Goal: Task Accomplishment & Management: Complete application form

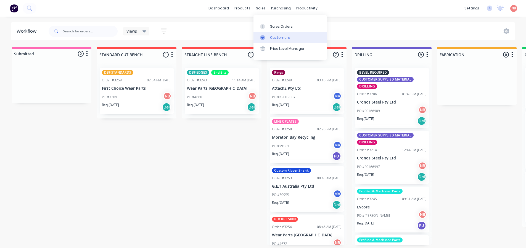
drag, startPoint x: 267, startPoint y: 24, endPoint x: 284, endPoint y: 38, distance: 22.0
click at [267, 24] on div at bounding box center [264, 26] width 8 height 5
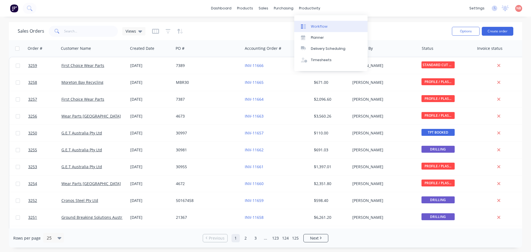
click at [305, 21] on link "Workflow" at bounding box center [330, 26] width 73 height 11
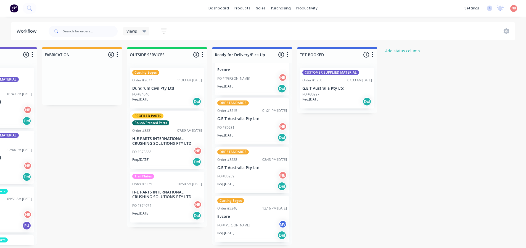
scroll to position [28, 0]
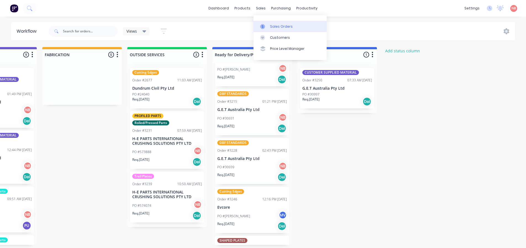
click at [268, 22] on link "Sales Orders" at bounding box center [290, 26] width 73 height 11
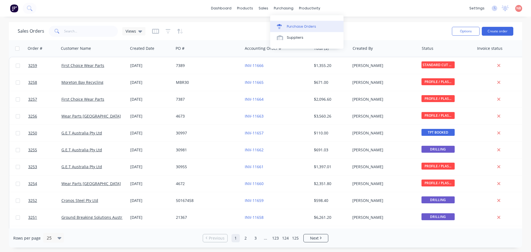
click at [287, 22] on link "Purchase Orders" at bounding box center [306, 26] width 73 height 11
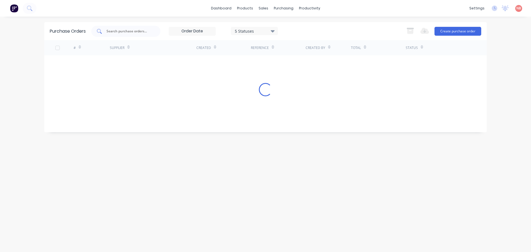
click at [109, 30] on input "text" at bounding box center [129, 31] width 46 height 6
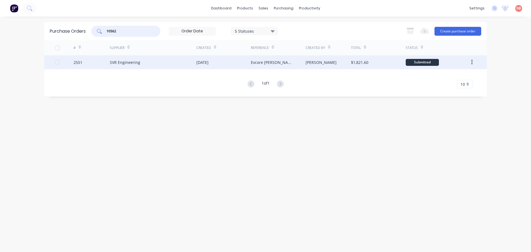
type input "10562"
click at [235, 64] on div "[DATE]" at bounding box center [223, 62] width 54 height 14
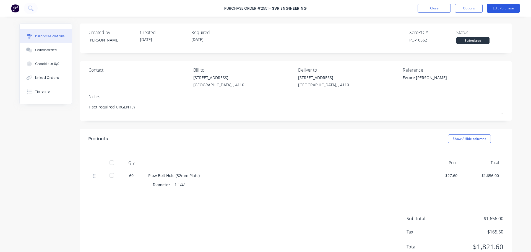
click at [500, 6] on button "Edit Purchase" at bounding box center [502, 8] width 33 height 9
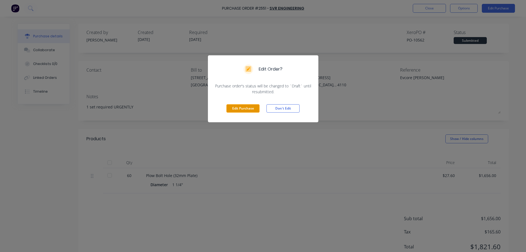
click at [250, 106] on button "Edit Purchase" at bounding box center [243, 108] width 33 height 8
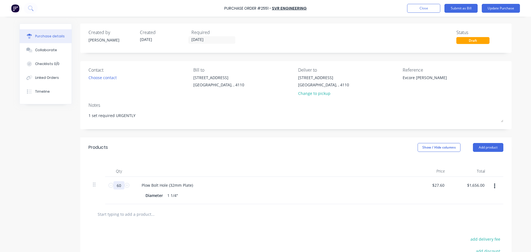
click at [118, 183] on input "60" at bounding box center [118, 185] width 11 height 8
type textarea "x"
type input "5"
type input "$138.00"
type textarea "x"
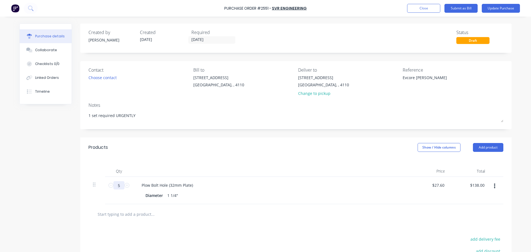
type input "58"
type input "$1,600.80"
type textarea "x"
type input "58"
click at [245, 149] on div "Products Show / Hide columns Add product" at bounding box center [295, 147] width 431 height 20
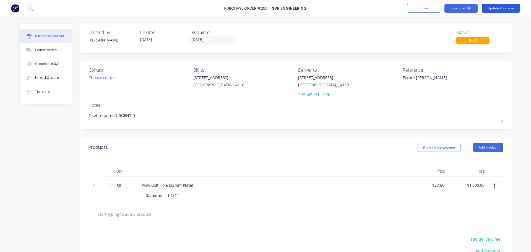
click at [488, 9] on button "Update Purchase" at bounding box center [500, 8] width 38 height 9
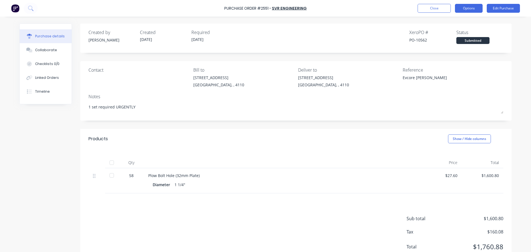
click at [468, 7] on button "Options" at bounding box center [469, 8] width 28 height 9
click at [462, 20] on div "Print / Email" at bounding box center [456, 23] width 43 height 8
click at [452, 33] on div "With pricing" at bounding box center [456, 34] width 43 height 8
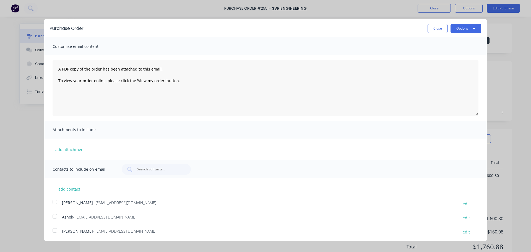
click at [59, 217] on div at bounding box center [54, 216] width 11 height 11
click at [464, 27] on button "Options" at bounding box center [465, 28] width 31 height 9
click at [455, 43] on div "Print" at bounding box center [454, 42] width 43 height 8
click at [449, 53] on div "Email" at bounding box center [454, 53] width 43 height 8
type textarea "x"
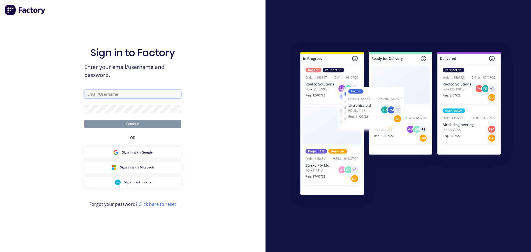
click at [112, 93] on input "text" at bounding box center [132, 94] width 97 height 8
type input "[EMAIL_ADDRESS][DOMAIN_NAME]"
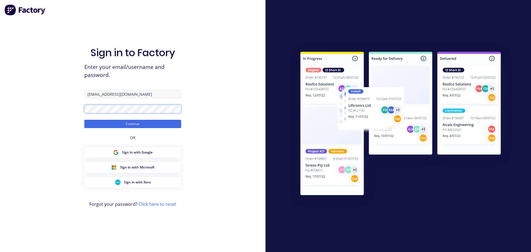
click at [84, 120] on button "Continue" at bounding box center [132, 124] width 97 height 8
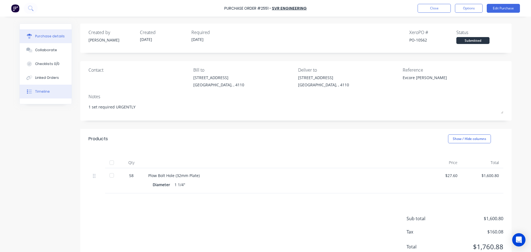
click at [37, 95] on button "Timeline" at bounding box center [46, 92] width 52 height 14
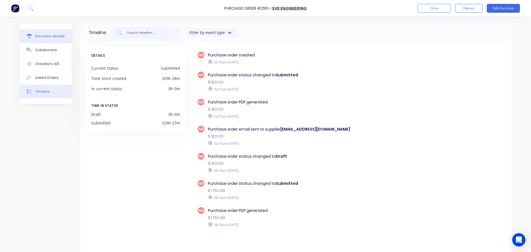
click at [43, 36] on div "Purchase details" at bounding box center [50, 36] width 30 height 5
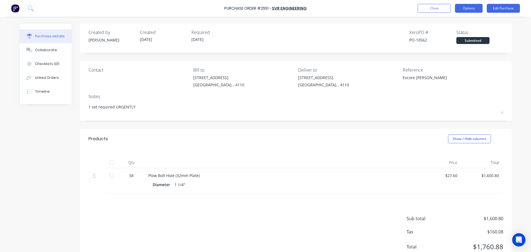
click at [457, 10] on button "Options" at bounding box center [469, 8] width 28 height 9
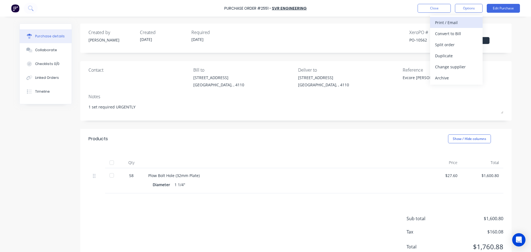
click at [442, 22] on div "Print / Email" at bounding box center [456, 23] width 43 height 8
click at [444, 32] on div "With pricing" at bounding box center [456, 34] width 43 height 8
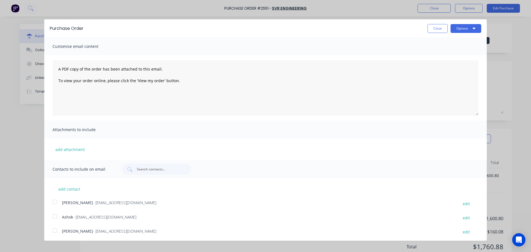
click at [56, 215] on div at bounding box center [54, 216] width 11 height 11
click at [454, 30] on button "Options" at bounding box center [465, 28] width 31 height 9
click at [452, 42] on div "Print" at bounding box center [454, 42] width 43 height 8
click at [433, 54] on div "Email" at bounding box center [454, 53] width 43 height 8
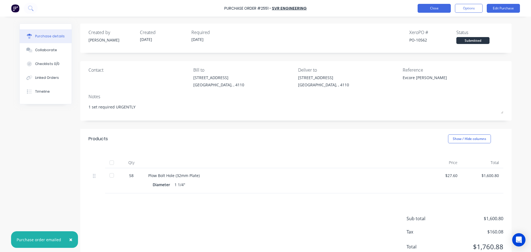
click at [424, 10] on button "Close" at bounding box center [433, 8] width 33 height 9
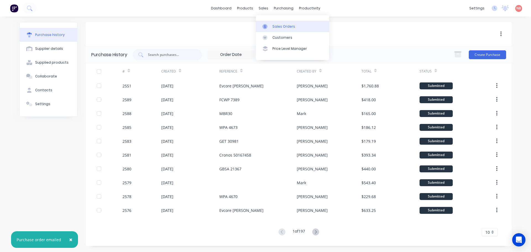
click at [268, 22] on link "Sales Orders" at bounding box center [292, 26] width 73 height 11
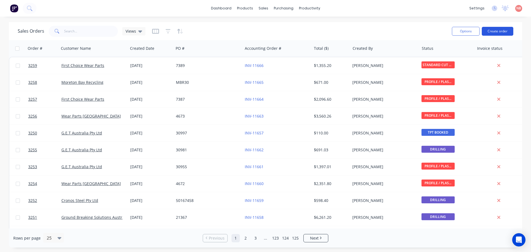
click at [491, 28] on button "Create order" at bounding box center [497, 31] width 32 height 9
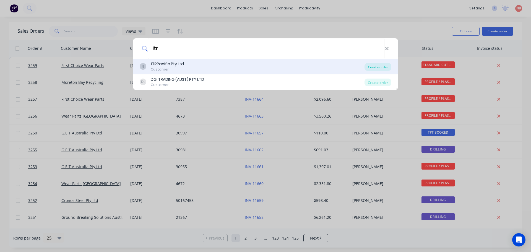
type input "itr"
click at [374, 65] on div "Create order" at bounding box center [377, 67] width 27 height 8
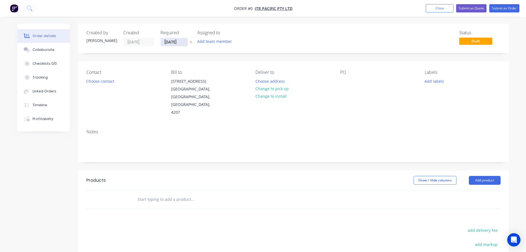
click at [172, 39] on input "[DATE]" at bounding box center [174, 42] width 27 height 8
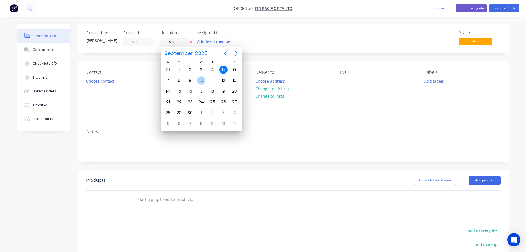
click at [201, 79] on div "10" at bounding box center [201, 80] width 8 height 8
type input "[DATE]"
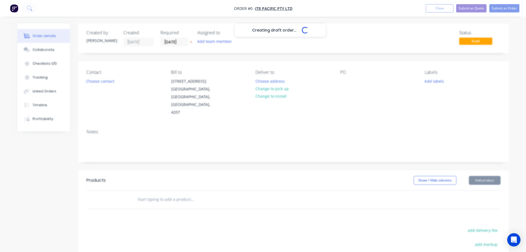
click at [207, 37] on div "Assigned to Add team member" at bounding box center [225, 38] width 55 height 16
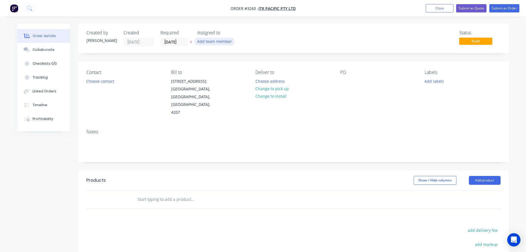
click at [208, 40] on button "Add team member" at bounding box center [214, 41] width 41 height 7
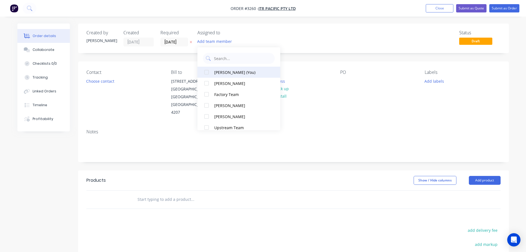
click at [217, 74] on div "[PERSON_NAME] (You)" at bounding box center [241, 72] width 55 height 6
click at [93, 85] on button "Choose contact" at bounding box center [100, 80] width 34 height 7
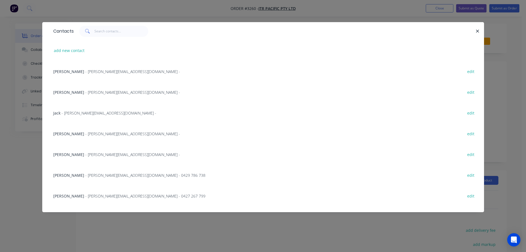
drag, startPoint x: 73, startPoint y: 195, endPoint x: 96, endPoint y: 182, distance: 26.5
click at [74, 195] on span "[PERSON_NAME]" at bounding box center [68, 195] width 31 height 5
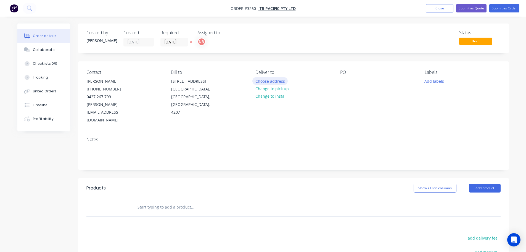
click at [271, 83] on button "Choose address" at bounding box center [270, 80] width 35 height 7
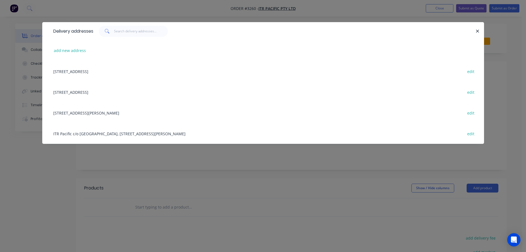
click at [95, 113] on div "[STREET_ADDRESS][PERSON_NAME] edit" at bounding box center [264, 112] width 426 height 21
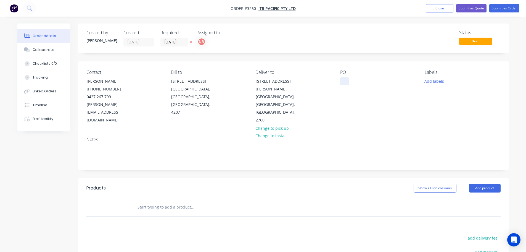
click at [343, 80] on div at bounding box center [344, 81] width 9 height 8
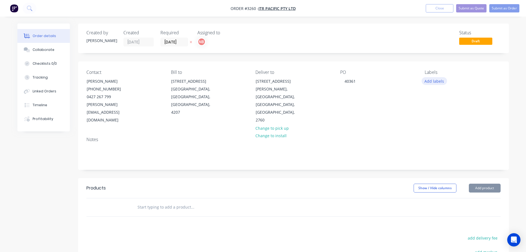
click at [428, 82] on button "Add labels" at bounding box center [434, 80] width 25 height 7
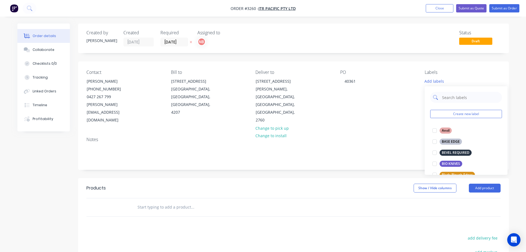
click at [447, 96] on input "text" at bounding box center [471, 97] width 58 height 11
type input "we"
click at [451, 174] on div "WEAR STRIPS" at bounding box center [453, 175] width 26 height 6
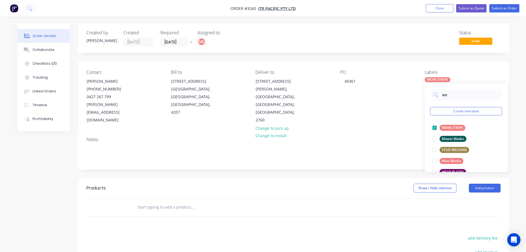
click at [390, 183] on div "Show / Hide columns Add product" at bounding box center [337, 187] width 326 height 9
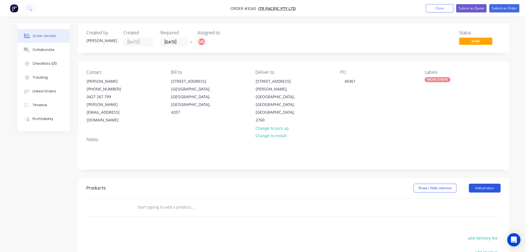
click at [490, 183] on button "Add product" at bounding box center [485, 187] width 32 height 9
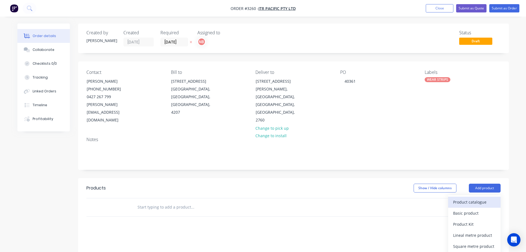
click at [480, 198] on div "Product catalogue" at bounding box center [474, 202] width 43 height 8
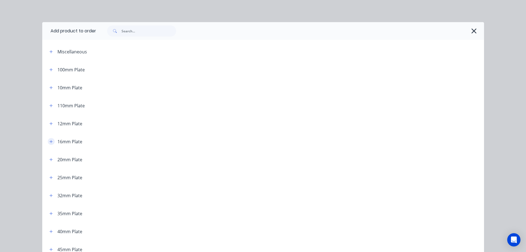
click at [49, 142] on icon "button" at bounding box center [50, 141] width 3 height 3
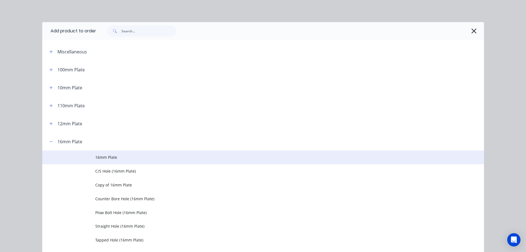
click at [97, 156] on span "16mm Plate" at bounding box center [250, 157] width 311 height 6
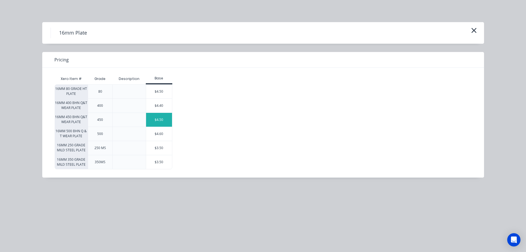
click at [150, 117] on div "$4.50" at bounding box center [159, 120] width 26 height 14
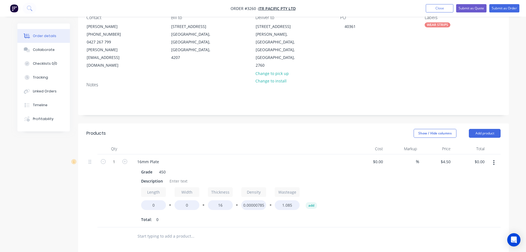
scroll to position [55, 0]
click at [117, 157] on input "1" at bounding box center [114, 161] width 14 height 8
type input "30"
click at [149, 176] on div "Description" at bounding box center [152, 180] width 26 height 8
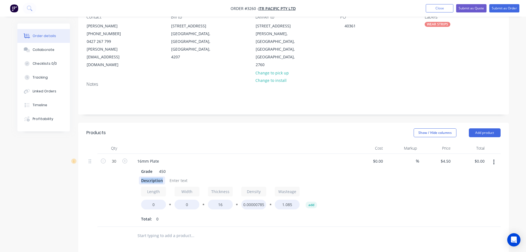
scroll to position [174, 0]
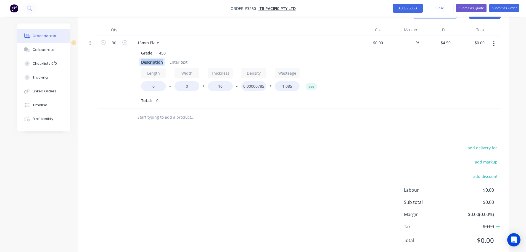
click at [147, 58] on div "Description" at bounding box center [152, 62] width 26 height 8
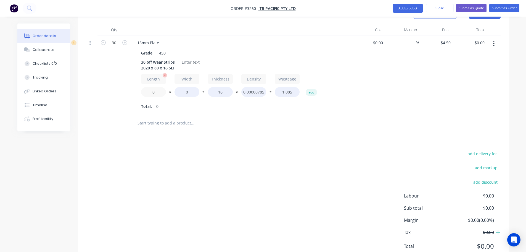
click at [151, 87] on input "0" at bounding box center [153, 92] width 25 height 10
type input "2020"
click at [179, 87] on input "0" at bounding box center [187, 92] width 25 height 10
type input "80"
type input "$2,970.00"
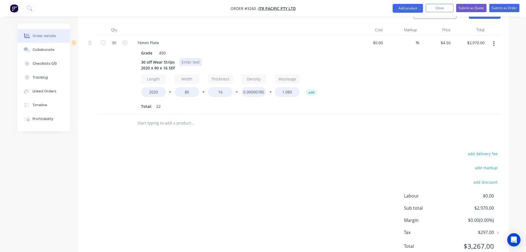
click at [196, 58] on div at bounding box center [191, 62] width 22 height 8
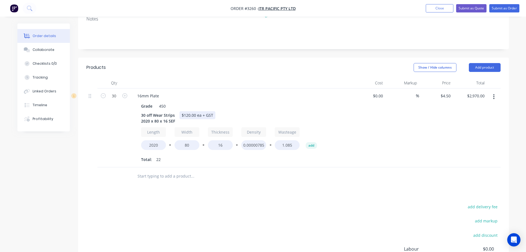
scroll to position [118, 0]
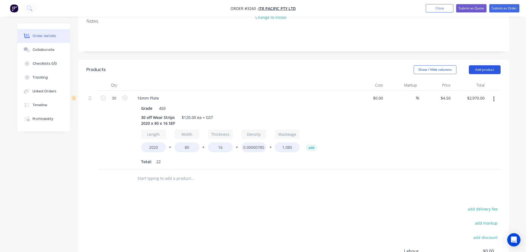
click at [483, 65] on button "Add product" at bounding box center [485, 69] width 32 height 9
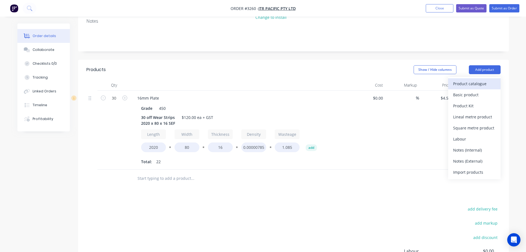
click at [478, 78] on button "Product catalogue" at bounding box center [475, 83] width 53 height 11
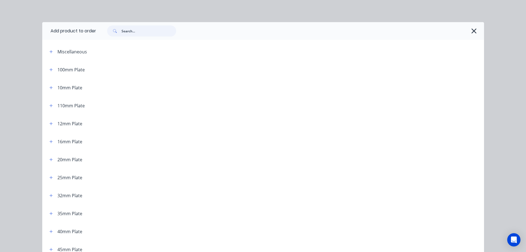
click at [134, 31] on input "text" at bounding box center [149, 30] width 55 height 11
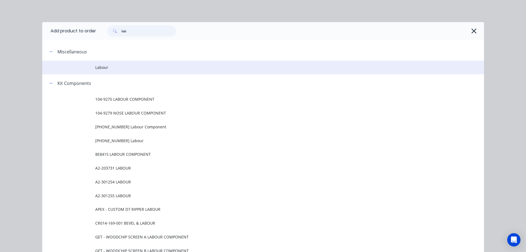
type input "lab"
click at [116, 63] on td "Labour" at bounding box center [289, 68] width 389 height 14
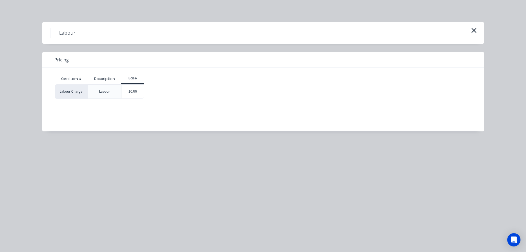
click at [134, 92] on div "$0.00" at bounding box center [133, 92] width 22 height 14
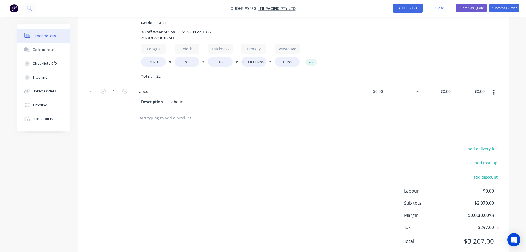
scroll to position [204, 0]
click at [450, 86] on input "0" at bounding box center [446, 90] width 13 height 8
type input "$630.00"
click at [367, 144] on div "add delivery fee add markup add discount Labour $0.00 Sub total $3,600.00 Margi…" at bounding box center [293, 197] width 415 height 107
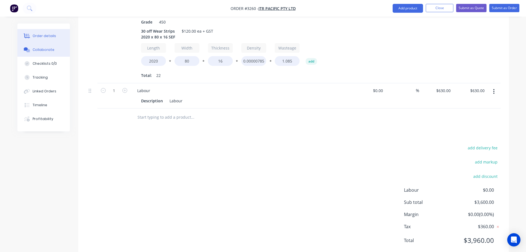
click at [37, 52] on div "Collaborate" at bounding box center [44, 49] width 22 height 5
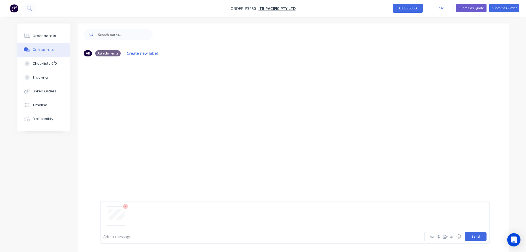
click at [476, 234] on button "Send" at bounding box center [476, 236] width 22 height 8
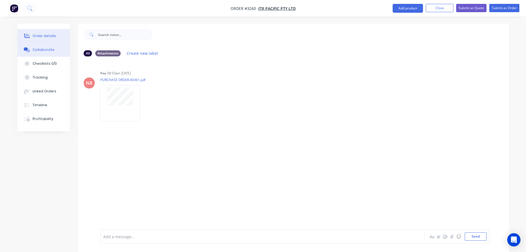
click at [36, 36] on div "Order details" at bounding box center [44, 35] width 23 height 5
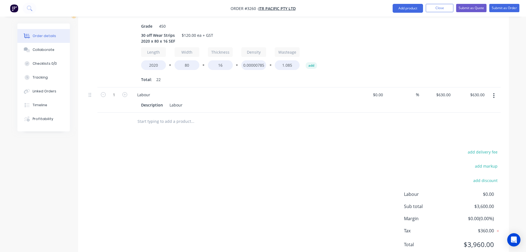
scroll to position [204, 0]
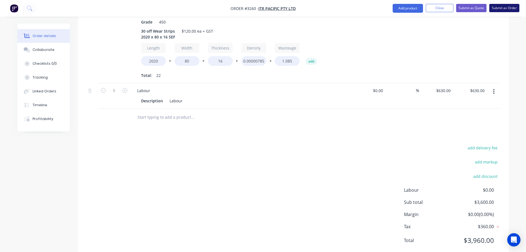
click at [494, 8] on button "Submit as Order" at bounding box center [505, 8] width 30 height 8
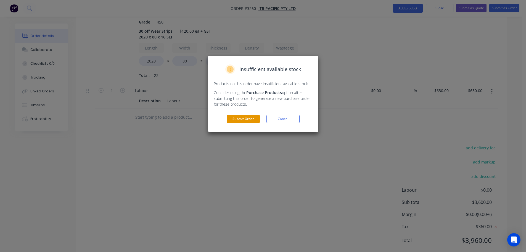
click at [244, 120] on button "Submit Order" at bounding box center [243, 119] width 33 height 8
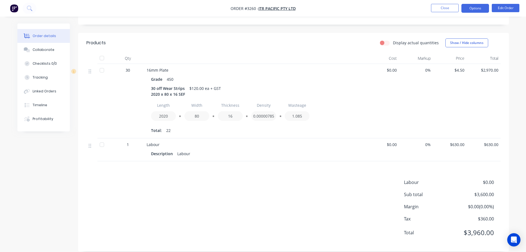
click at [474, 7] on button "Options" at bounding box center [476, 8] width 28 height 9
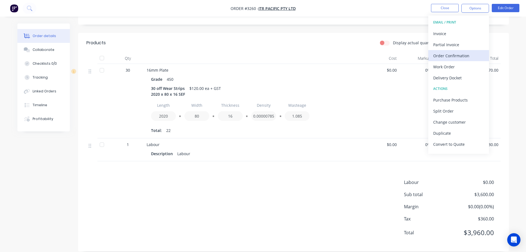
click at [448, 54] on div "Order Confirmation" at bounding box center [459, 56] width 51 height 8
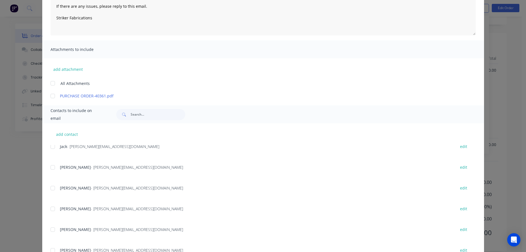
scroll to position [83, 0]
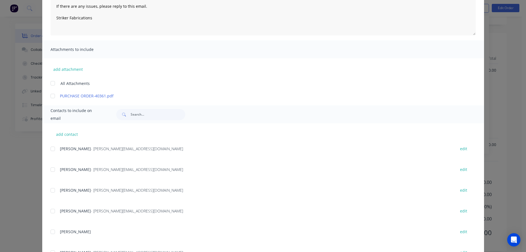
click at [51, 194] on div at bounding box center [52, 190] width 11 height 11
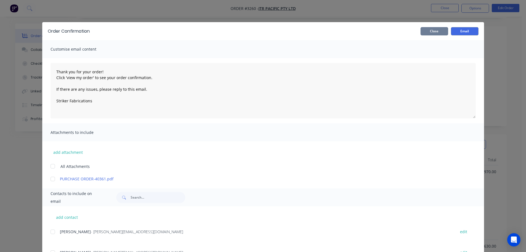
scroll to position [0, 0]
click at [458, 30] on button "Email" at bounding box center [465, 31] width 28 height 8
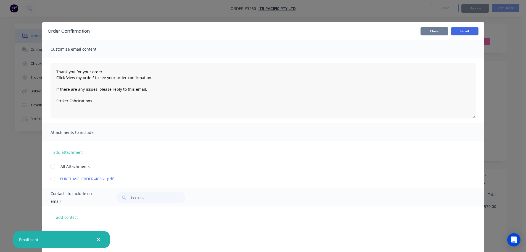
drag, startPoint x: 426, startPoint y: 33, endPoint x: 431, endPoint y: 29, distance: 6.5
click at [426, 33] on button "Close" at bounding box center [435, 31] width 28 height 8
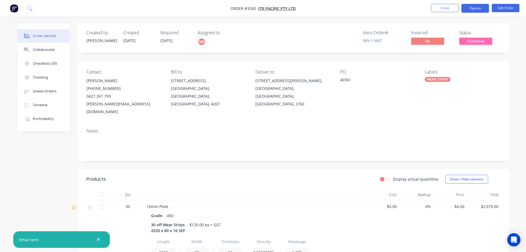
click at [472, 8] on button "Options" at bounding box center [476, 8] width 28 height 9
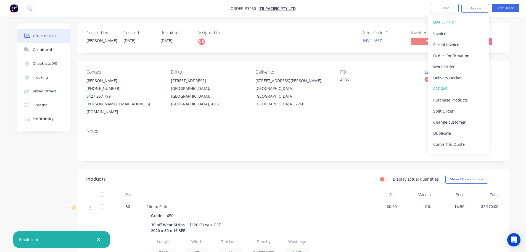
click at [450, 65] on div "Work Order" at bounding box center [459, 67] width 51 height 8
click at [450, 65] on div "Custom" at bounding box center [459, 67] width 51 height 8
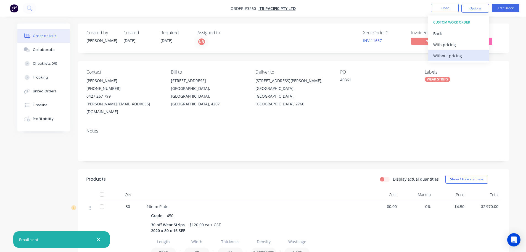
click at [445, 55] on div "Without pricing" at bounding box center [459, 56] width 51 height 8
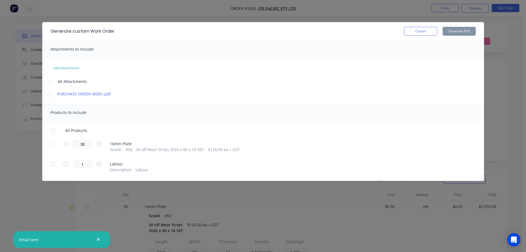
click at [55, 144] on div at bounding box center [52, 143] width 11 height 11
click at [457, 34] on button "Generate PDF" at bounding box center [459, 31] width 33 height 9
click at [417, 32] on button "Cancel" at bounding box center [420, 31] width 33 height 9
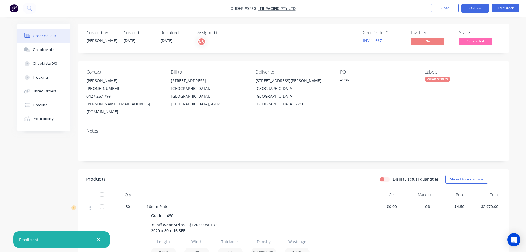
click at [479, 7] on button "Options" at bounding box center [476, 8] width 28 height 9
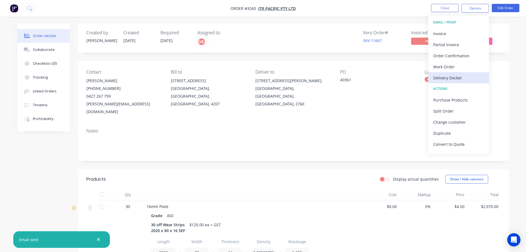
click at [455, 74] on div "Delivery Docket" at bounding box center [459, 78] width 51 height 8
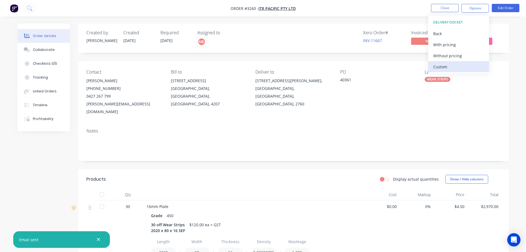
click at [452, 65] on div "Custom" at bounding box center [459, 67] width 51 height 8
click at [450, 56] on div "Without pricing" at bounding box center [459, 56] width 51 height 8
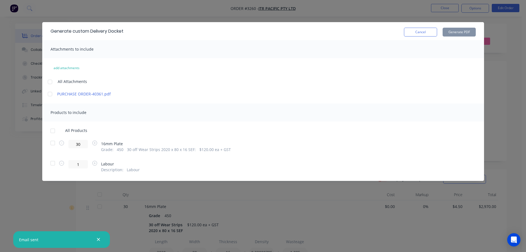
click at [53, 145] on div at bounding box center [52, 142] width 11 height 11
click at [465, 33] on button "Generate PDF" at bounding box center [459, 32] width 33 height 9
click at [427, 28] on button "Cancel" at bounding box center [420, 32] width 33 height 9
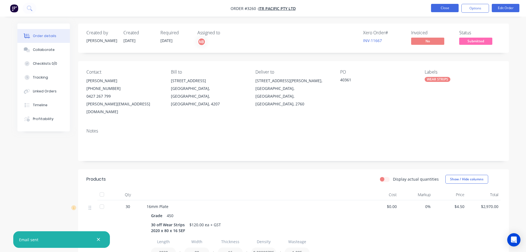
click at [445, 10] on button "Close" at bounding box center [445, 8] width 28 height 8
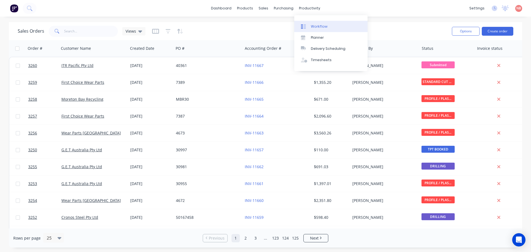
click at [304, 21] on link "Workflow" at bounding box center [330, 26] width 73 height 11
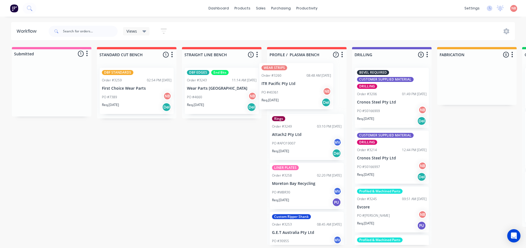
drag, startPoint x: 56, startPoint y: 86, endPoint x: 304, endPoint y: 83, distance: 247.9
click at [304, 83] on div "Submitted 1 Status colour #FF69B4 hex #FF69B4 Save Cancel Summaries Total order…" at bounding box center [457, 146] width 922 height 198
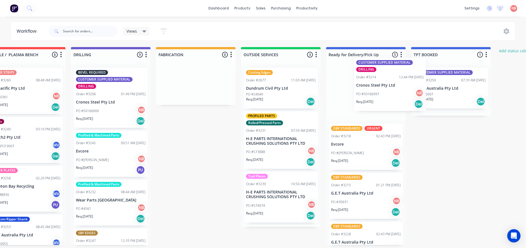
scroll to position [0, 282]
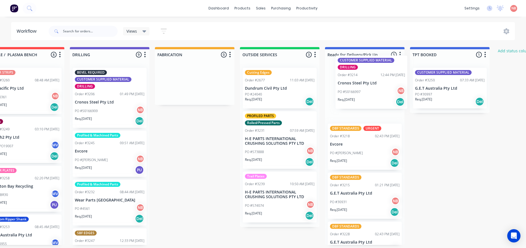
drag, startPoint x: 224, startPoint y: 153, endPoint x: 378, endPoint y: 77, distance: 171.9
click at [378, 77] on div "Submitted 0 Status colour #FF69B4 hex #FF69B4 Save Cancel Summaries Total order…" at bounding box center [174, 146] width 922 height 198
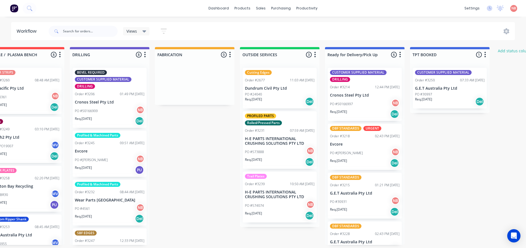
click at [90, 107] on div "PO #50166909 NB" at bounding box center [110, 111] width 70 height 11
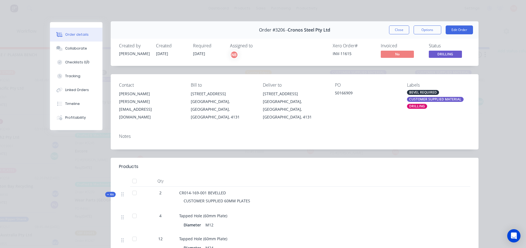
scroll to position [0, 0]
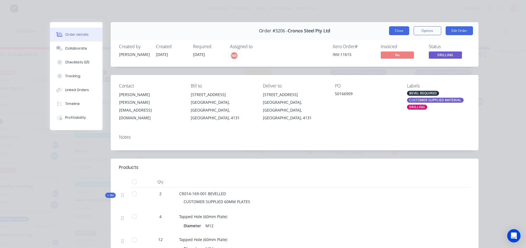
click at [401, 30] on button "Close" at bounding box center [399, 30] width 20 height 9
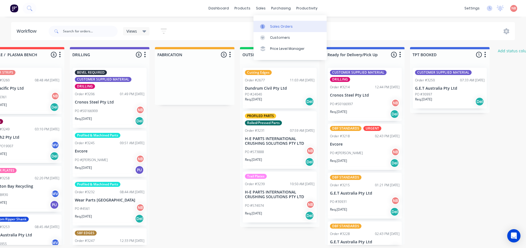
click at [269, 26] on link "Sales Orders" at bounding box center [290, 26] width 73 height 11
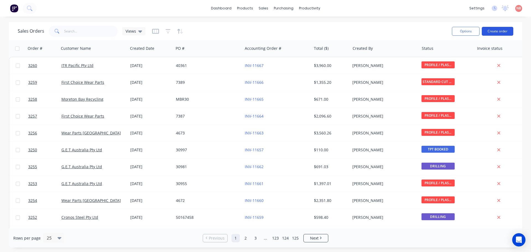
click at [489, 28] on button "Create order" at bounding box center [497, 31] width 32 height 9
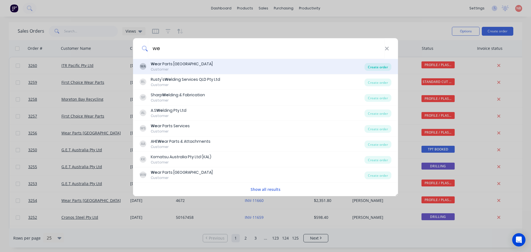
type input "we"
click at [374, 65] on div "Create order" at bounding box center [377, 67] width 27 height 8
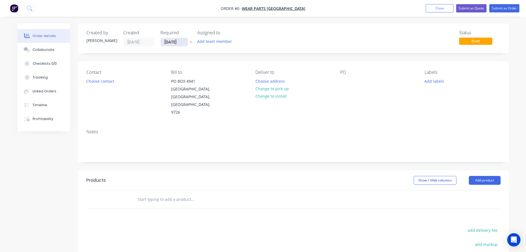
click at [169, 38] on input "[DATE]" at bounding box center [174, 42] width 27 height 8
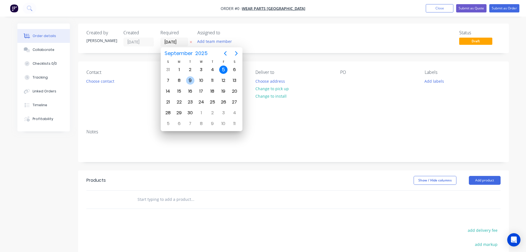
click at [187, 81] on div "9" at bounding box center [190, 80] width 8 height 8
type input "[DATE]"
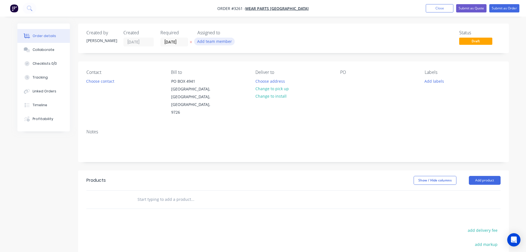
click at [208, 44] on button "Add team member" at bounding box center [214, 41] width 41 height 7
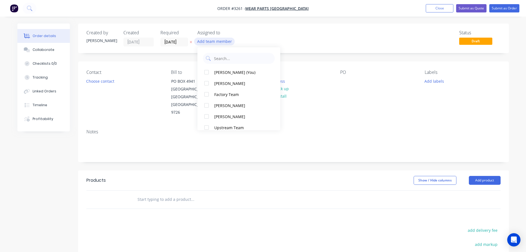
click at [218, 73] on div "[PERSON_NAME] (You)" at bounding box center [241, 72] width 55 height 6
click at [104, 79] on button "Choose contact" at bounding box center [100, 80] width 34 height 7
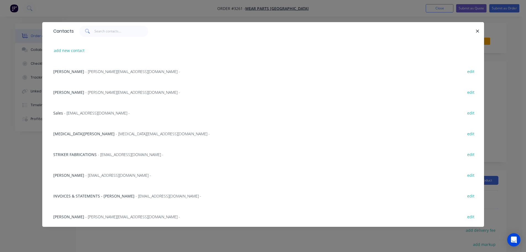
click at [78, 134] on div "[MEDICAL_DATA][PERSON_NAME] - [MEDICAL_DATA][EMAIL_ADDRESS][DOMAIN_NAME] -" at bounding box center [131, 134] width 157 height 6
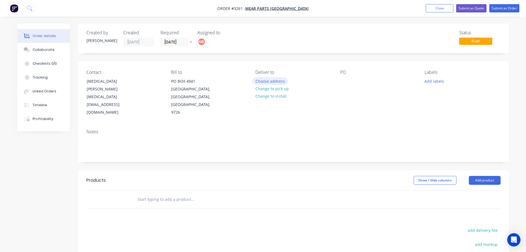
click at [282, 79] on button "Choose address" at bounding box center [270, 80] width 35 height 7
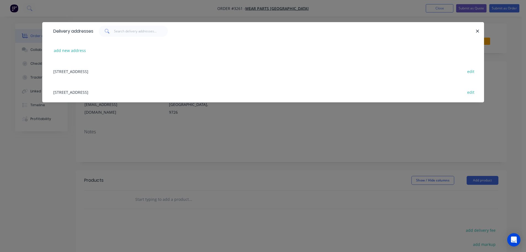
click at [108, 94] on div "[STREET_ADDRESS] edit" at bounding box center [264, 92] width 426 height 21
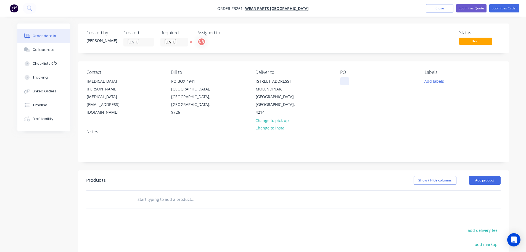
click at [348, 82] on div at bounding box center [344, 81] width 9 height 8
click at [438, 81] on button "Add labels" at bounding box center [434, 80] width 25 height 7
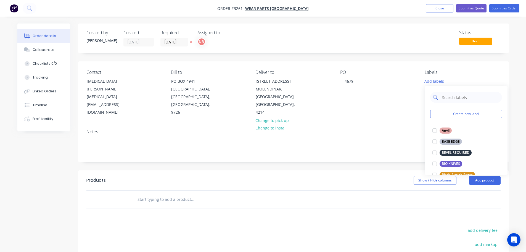
click at [449, 96] on input "text" at bounding box center [471, 97] width 58 height 11
type input "bas"
drag, startPoint x: 452, startPoint y: 133, endPoint x: 449, endPoint y: 138, distance: 5.8
click at [452, 133] on div "BASE EDGE" at bounding box center [451, 130] width 22 height 6
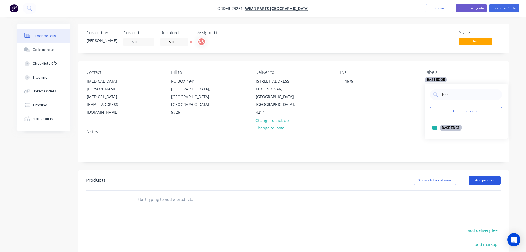
click at [480, 180] on button "Add product" at bounding box center [485, 180] width 32 height 9
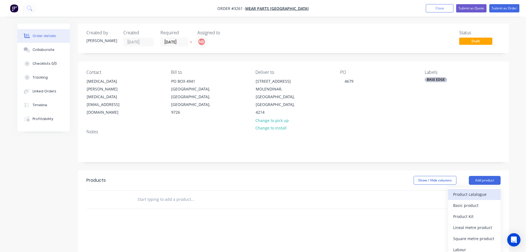
click at [474, 192] on div "Product catalogue" at bounding box center [474, 194] width 43 height 8
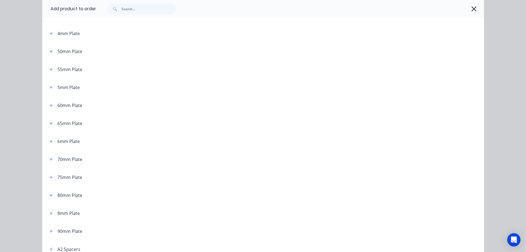
scroll to position [223, 0]
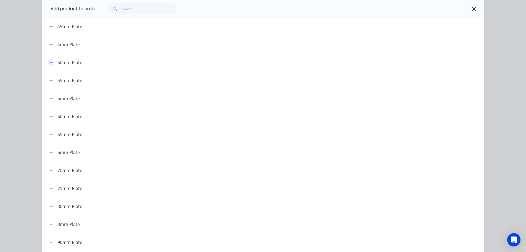
click at [50, 61] on icon "button" at bounding box center [50, 63] width 3 height 4
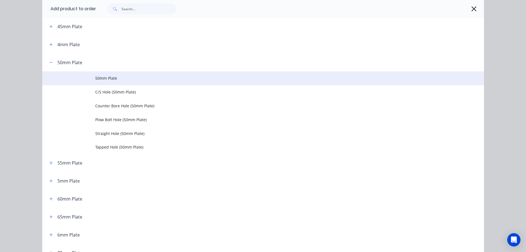
click at [103, 77] on span "50mm Plate" at bounding box center [250, 78] width 311 height 6
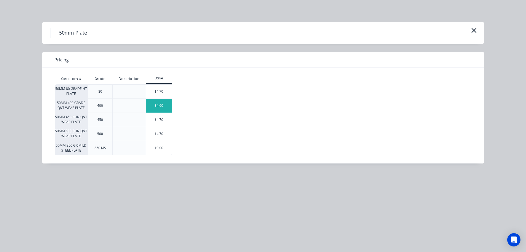
click at [155, 104] on div "$4.60" at bounding box center [159, 106] width 26 height 14
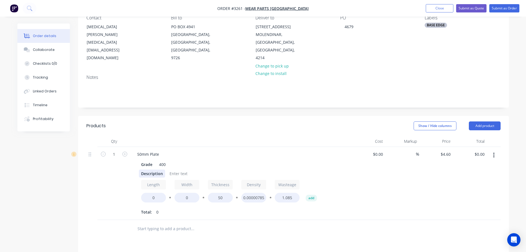
scroll to position [83, 0]
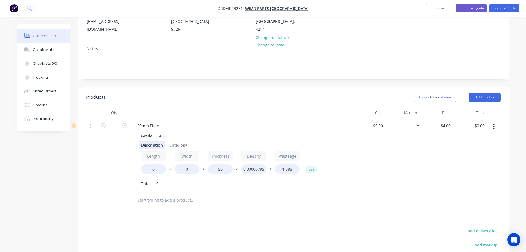
click at [147, 146] on div "Description" at bounding box center [152, 145] width 26 height 8
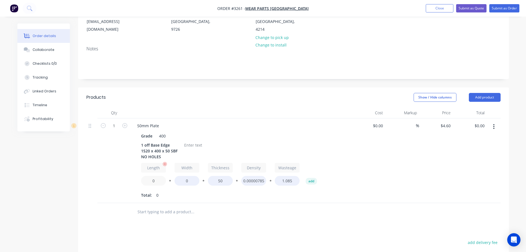
click at [146, 182] on input "0" at bounding box center [153, 181] width 25 height 10
type input "1520"
click at [183, 179] on input "0" at bounding box center [187, 181] width 25 height 10
type input "400"
type input "$1,191.40"
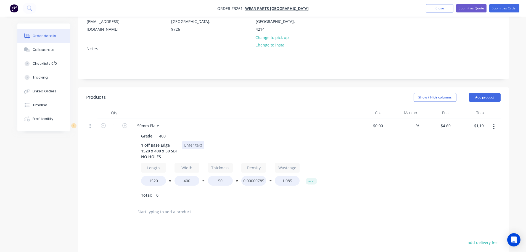
click at [191, 144] on div at bounding box center [193, 145] width 22 height 8
click at [479, 97] on button "Add product" at bounding box center [485, 97] width 32 height 9
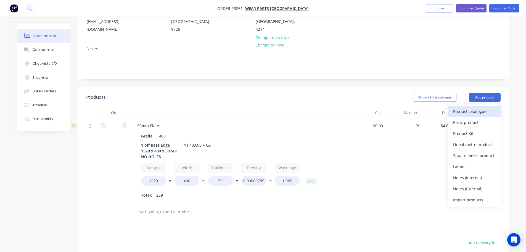
click at [475, 109] on div "Product catalogue" at bounding box center [474, 111] width 43 height 8
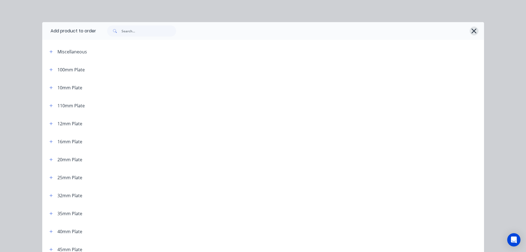
click at [473, 33] on icon "button" at bounding box center [474, 31] width 6 height 8
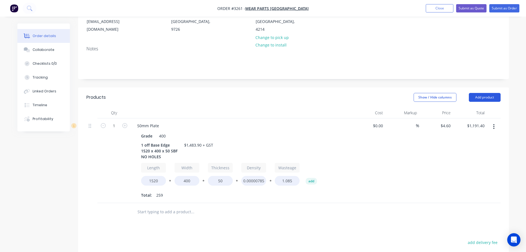
click at [478, 98] on button "Add product" at bounding box center [485, 97] width 32 height 9
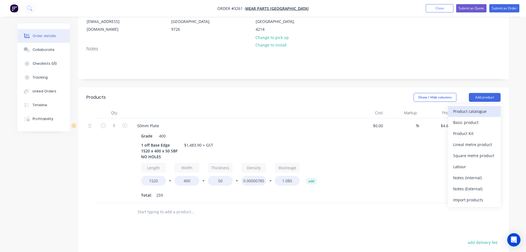
click at [474, 110] on div "Product catalogue" at bounding box center [474, 111] width 43 height 8
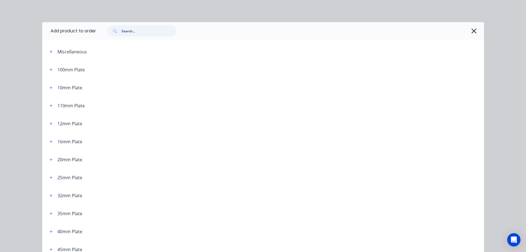
click at [140, 32] on input "text" at bounding box center [149, 30] width 55 height 11
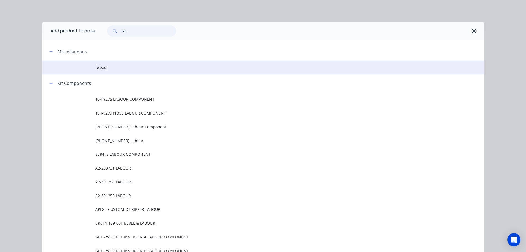
type input "lab"
click at [92, 63] on td at bounding box center [68, 68] width 53 height 14
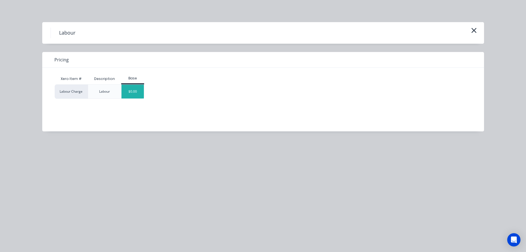
click at [143, 88] on div "$0.00" at bounding box center [133, 92] width 22 height 14
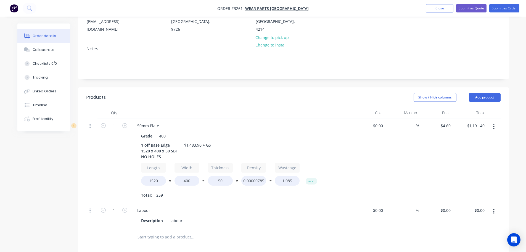
scroll to position [218, 0]
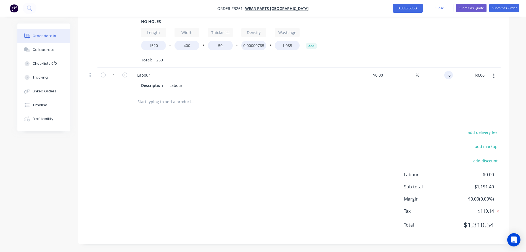
click at [446, 79] on div "0 0" at bounding box center [436, 80] width 34 height 25
type input "$292.50"
click at [379, 129] on div "add delivery fee add markup add discount Labour $0.00 Sub total $1,191.40 Margi…" at bounding box center [293, 182] width 415 height 107
click at [55, 53] on button "Collaborate" at bounding box center [43, 50] width 53 height 14
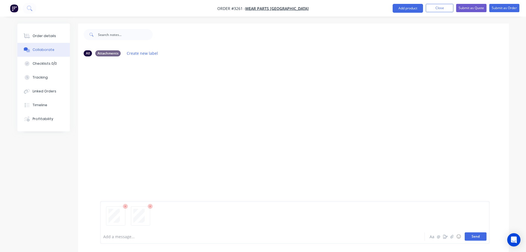
click at [476, 235] on button "Send" at bounding box center [476, 236] width 22 height 8
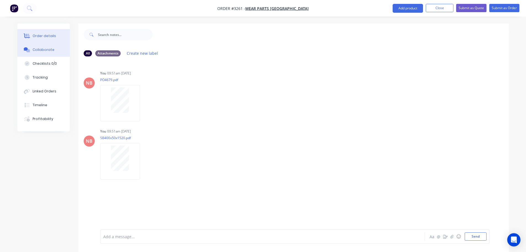
click at [61, 35] on button "Order details" at bounding box center [43, 36] width 53 height 14
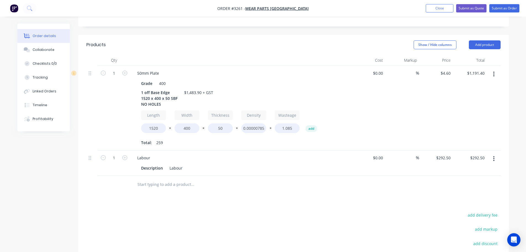
scroll to position [135, 0]
click at [503, 5] on button "Submit as Order" at bounding box center [505, 8] width 30 height 8
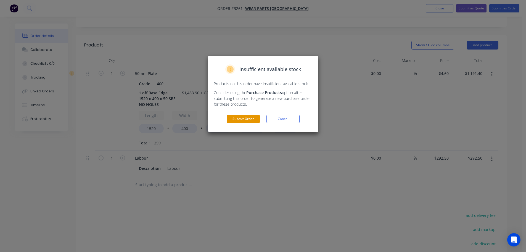
click at [238, 123] on button "Submit Order" at bounding box center [243, 119] width 33 height 8
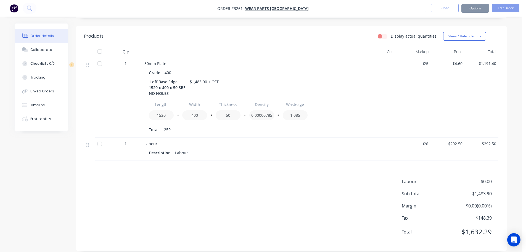
scroll to position [119, 0]
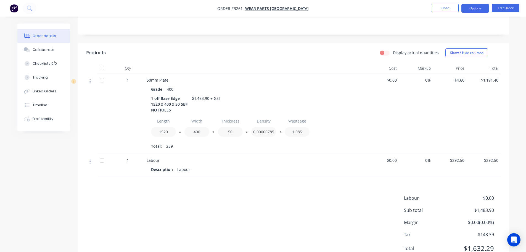
click at [472, 7] on button "Options" at bounding box center [476, 8] width 28 height 9
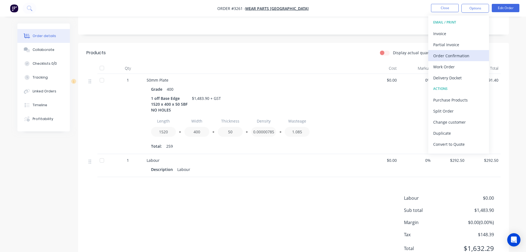
click at [459, 57] on div "Order Confirmation" at bounding box center [459, 56] width 51 height 8
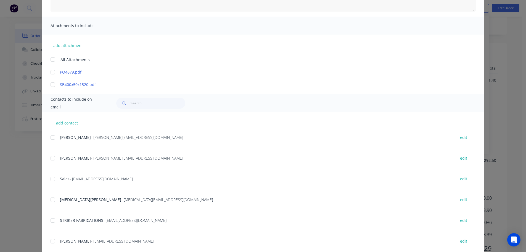
scroll to position [111, 0]
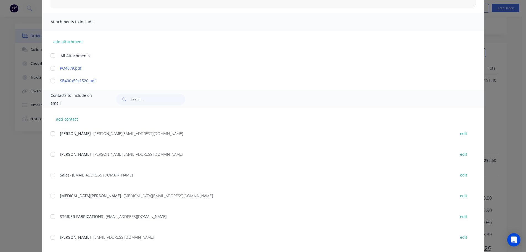
click at [50, 194] on div at bounding box center [52, 195] width 11 height 11
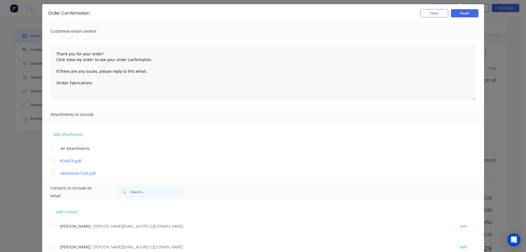
scroll to position [28, 0]
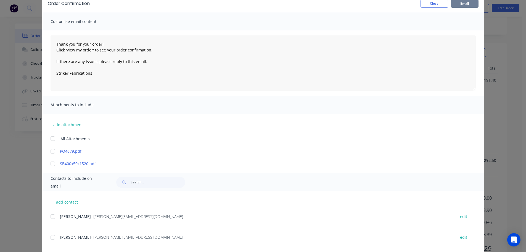
click at [463, 2] on button "Email" at bounding box center [465, 3] width 28 height 8
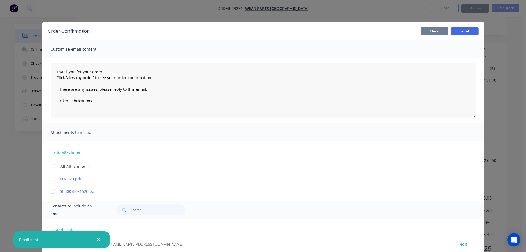
click at [432, 32] on button "Close" at bounding box center [435, 31] width 28 height 8
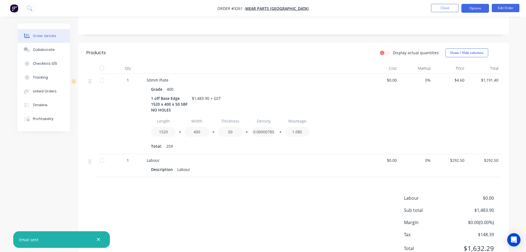
click at [477, 6] on button "Options" at bounding box center [476, 8] width 28 height 9
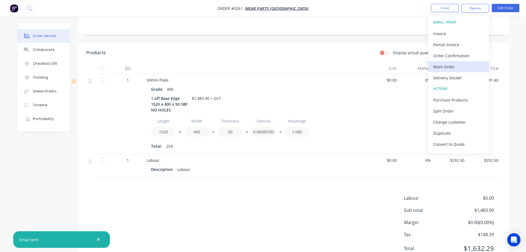
click at [446, 66] on div "Work Order" at bounding box center [459, 67] width 51 height 8
click at [446, 66] on div "Custom" at bounding box center [459, 67] width 51 height 8
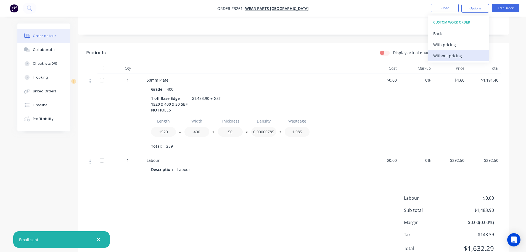
click at [445, 56] on div "Without pricing" at bounding box center [459, 56] width 51 height 8
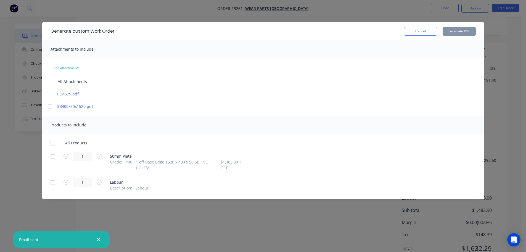
click at [53, 159] on div at bounding box center [52, 156] width 11 height 11
click at [458, 29] on button "Generate PDF" at bounding box center [459, 31] width 33 height 9
drag, startPoint x: 415, startPoint y: 33, endPoint x: 430, endPoint y: 25, distance: 17.1
click at [416, 32] on button "Cancel" at bounding box center [420, 31] width 33 height 9
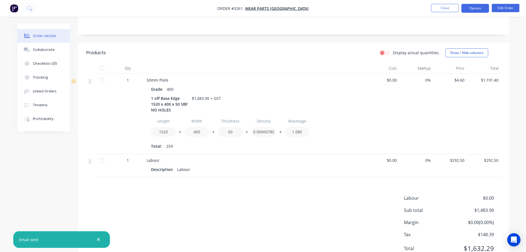
click at [481, 7] on button "Options" at bounding box center [476, 8] width 28 height 9
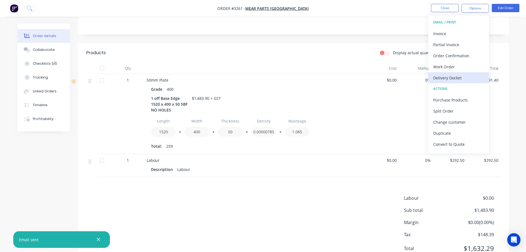
click at [447, 79] on div "Delivery Docket" at bounding box center [459, 78] width 51 height 8
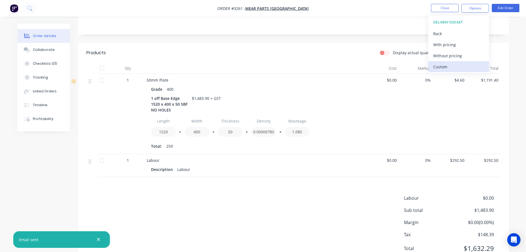
click at [447, 72] on button "Custom" at bounding box center [459, 66] width 61 height 11
click at [447, 59] on div "Without pricing" at bounding box center [459, 56] width 51 height 8
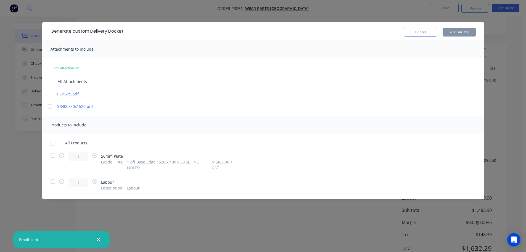
click at [55, 156] on div at bounding box center [52, 155] width 11 height 11
click at [445, 31] on button "Generate PDF" at bounding box center [459, 32] width 33 height 9
click at [410, 35] on button "Cancel" at bounding box center [420, 32] width 33 height 9
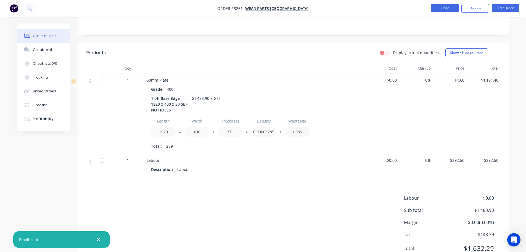
click at [450, 11] on button "Close" at bounding box center [445, 8] width 28 height 8
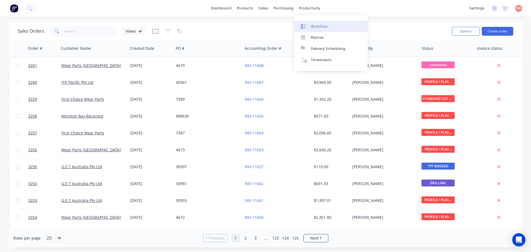
click at [308, 25] on div at bounding box center [305, 26] width 8 height 5
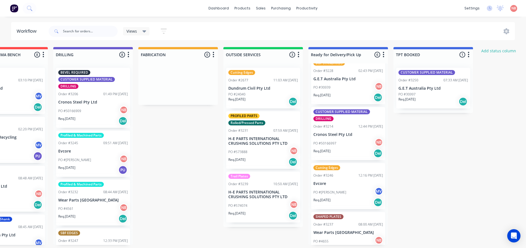
scroll to position [121, 0]
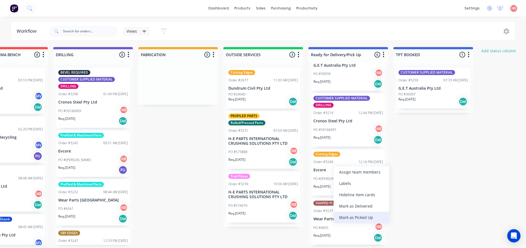
click at [342, 215] on div "Mark as Picked Up" at bounding box center [362, 216] width 56 height 11
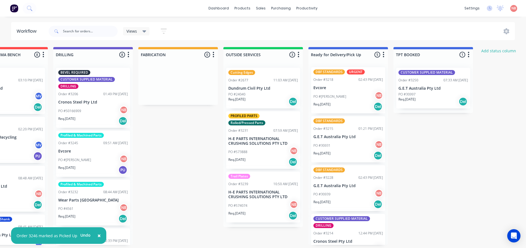
scroll to position [0, 0]
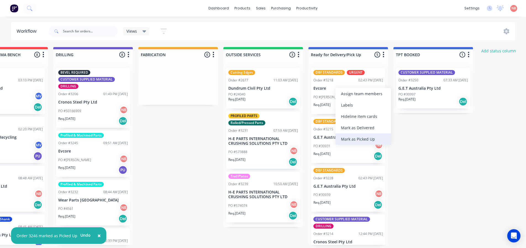
click at [345, 136] on div "Mark as Picked Up" at bounding box center [364, 138] width 56 height 11
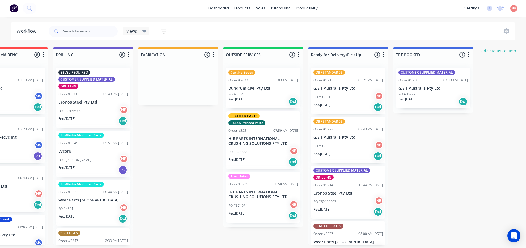
click at [339, 91] on div "DBF STANDARDS Order #3215 01:21 PM [DATE] G.E.T Australia Pty Ltd PO #30931 NB …" at bounding box center [348, 91] width 74 height 46
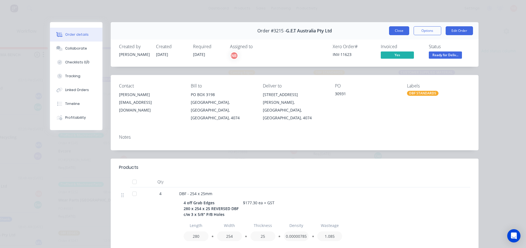
click at [394, 27] on button "Close" at bounding box center [399, 30] width 20 height 9
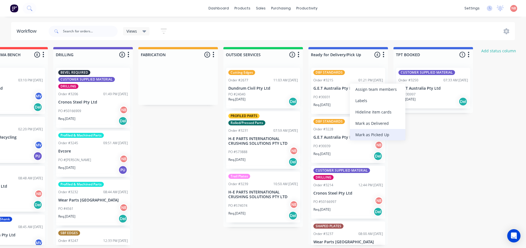
click at [364, 134] on div "Mark as Picked Up" at bounding box center [378, 134] width 56 height 11
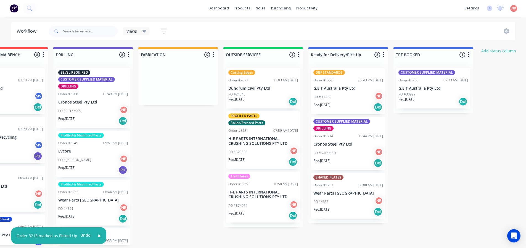
click at [337, 86] on p "G.E.T Australia Pty Ltd" at bounding box center [349, 88] width 70 height 5
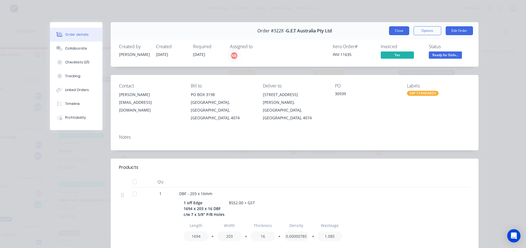
click at [397, 30] on button "Close" at bounding box center [399, 30] width 20 height 9
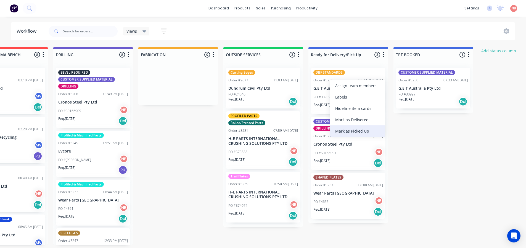
click at [345, 128] on div "Mark as Picked Up" at bounding box center [358, 130] width 56 height 11
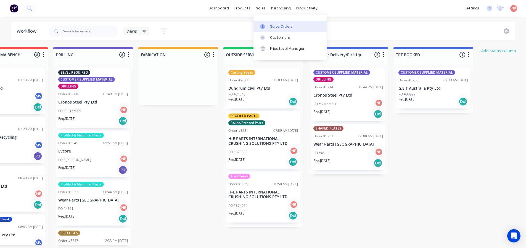
click at [266, 25] on div at bounding box center [264, 26] width 8 height 5
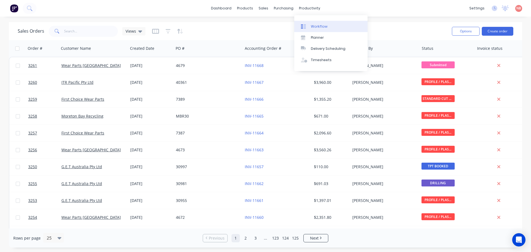
click at [314, 25] on div "Workflow" at bounding box center [319, 26] width 17 height 5
